Goal: Task Accomplishment & Management: Manage account settings

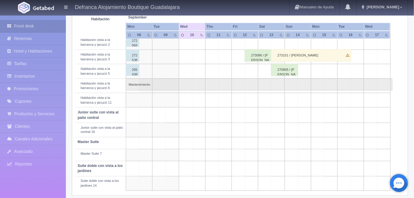
scroll to position [216, 0]
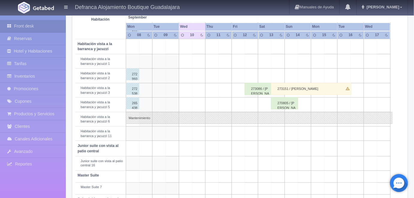
click at [287, 86] on div "273151 / [PERSON_NAME]" at bounding box center [311, 89] width 80 height 12
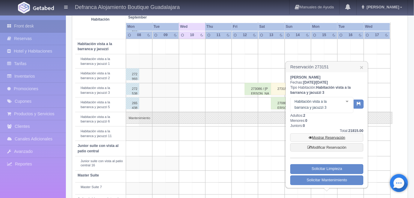
click at [323, 137] on link "Mostrar Reservación" at bounding box center [326, 138] width 73 height 8
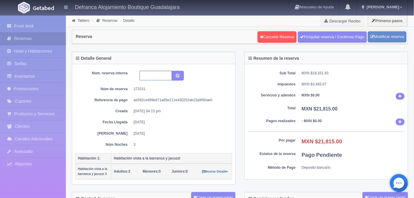
click at [142, 74] on input "text" at bounding box center [155, 76] width 32 height 10
type input "h"
click at [160, 73] on input "HVBJ3 130925 140925" at bounding box center [155, 76] width 32 height 10
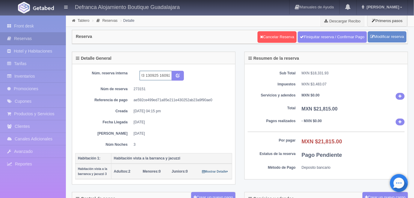
type input "HVBJ3 130925 160925"
click at [178, 76] on icon "submit" at bounding box center [178, 75] width 4 height 4
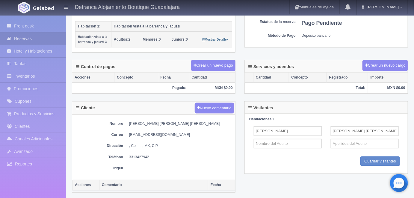
scroll to position [132, 0]
drag, startPoint x: 129, startPoint y: 121, endPoint x: 198, endPoint y: 123, distance: 68.3
click at [198, 123] on dd "[PERSON_NAME] [PERSON_NAME] [PERSON_NAME]" at bounding box center [180, 124] width 103 height 5
copy dd "[PERSON_NAME] [PERSON_NAME] [PERSON_NAME]"
